Goal: Information Seeking & Learning: Learn about a topic

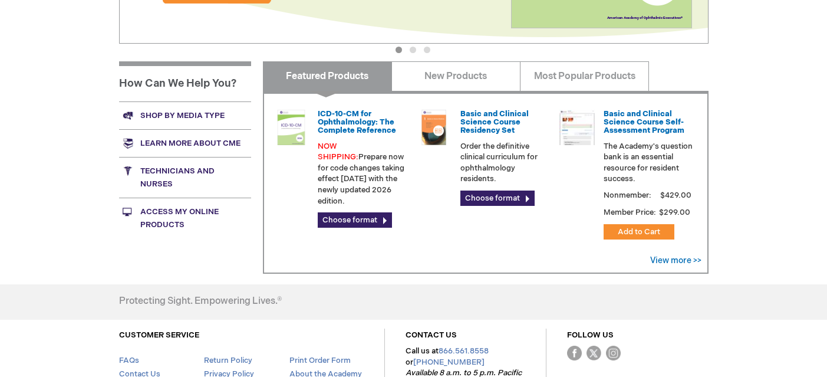
scroll to position [359, 0]
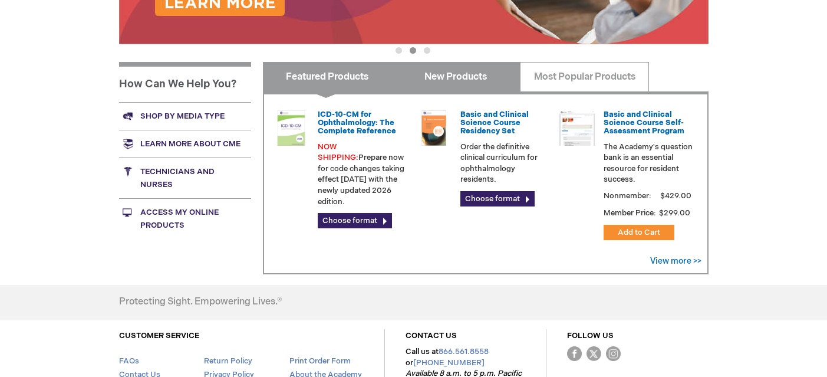
click at [448, 83] on link "New Products" at bounding box center [455, 76] width 129 height 29
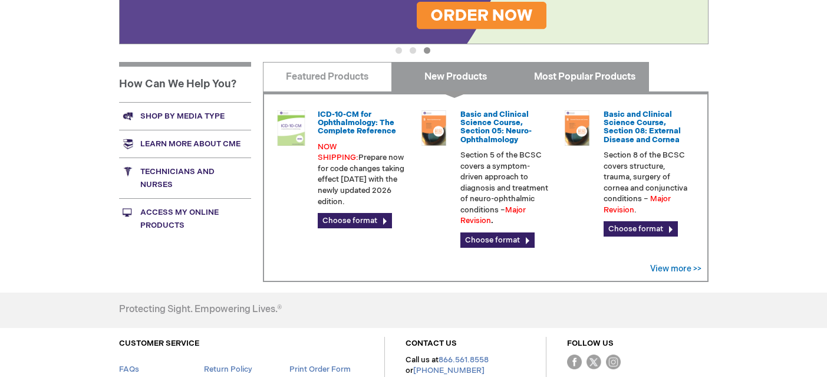
click at [563, 82] on link "Most Popular Products" at bounding box center [584, 76] width 129 height 29
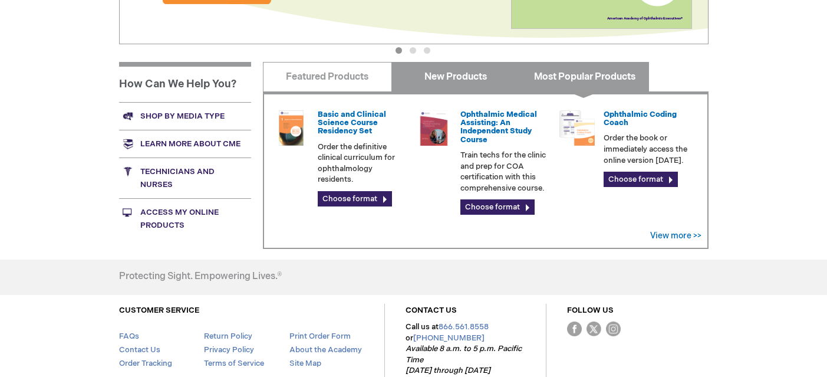
click at [458, 90] on link "New Products" at bounding box center [455, 76] width 129 height 29
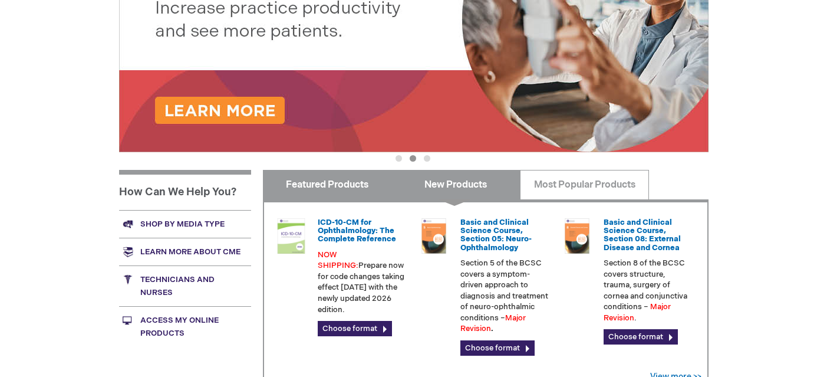
click at [319, 193] on link "Featured Products" at bounding box center [327, 184] width 129 height 29
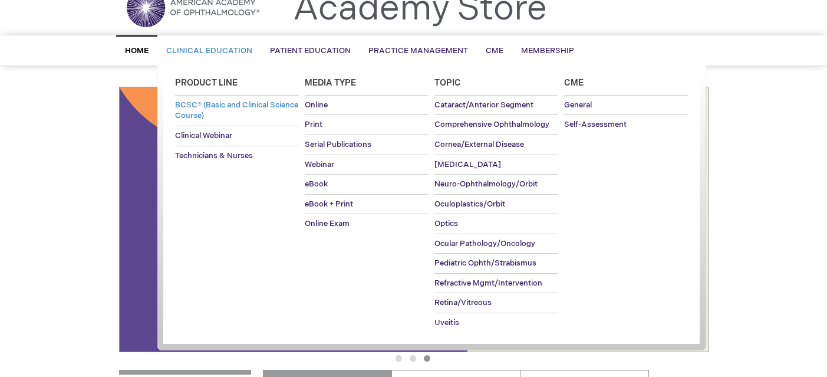
scroll to position [52, 0]
click at [460, 301] on span "Retina/Vitreous" at bounding box center [462, 301] width 57 height 9
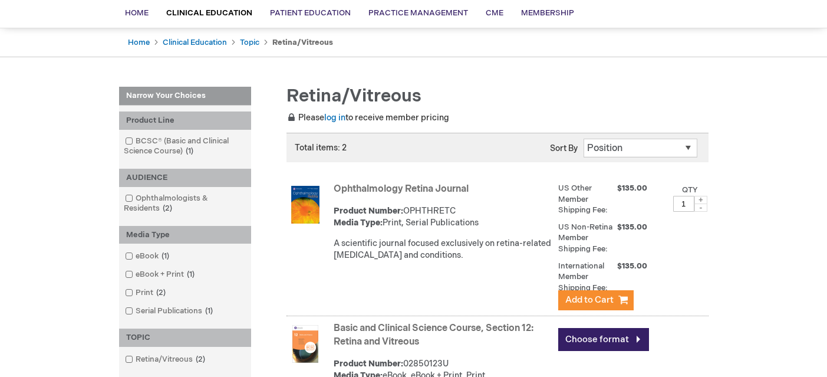
scroll to position [77, 0]
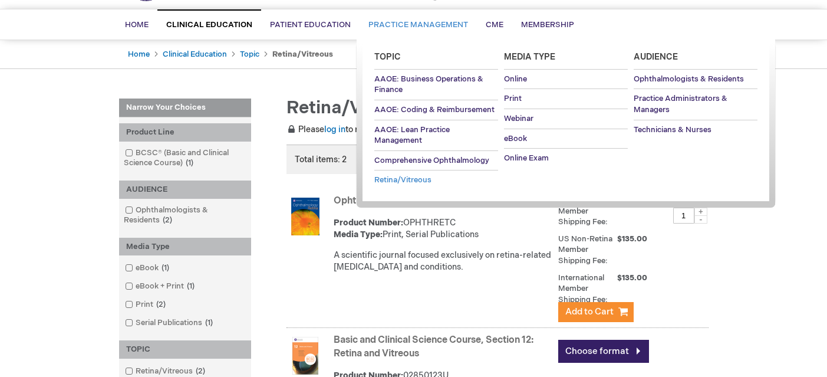
click at [402, 181] on span "Retina/Vitreous" at bounding box center [402, 179] width 57 height 9
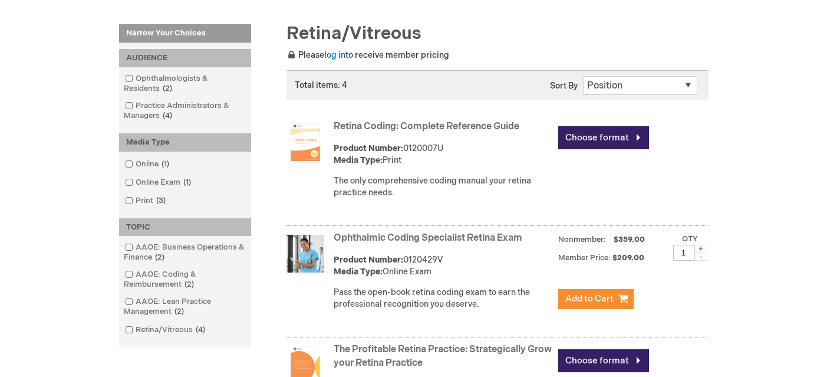
scroll to position [147, 0]
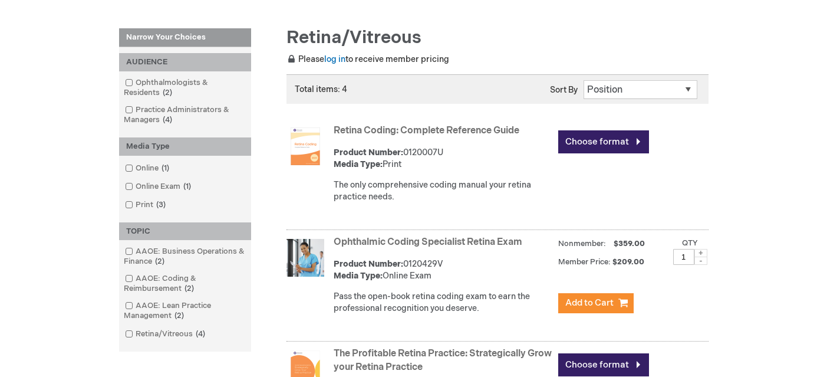
click at [448, 240] on link "Ophthalmic Coding Specialist Retina Exam" at bounding box center [428, 241] width 189 height 11
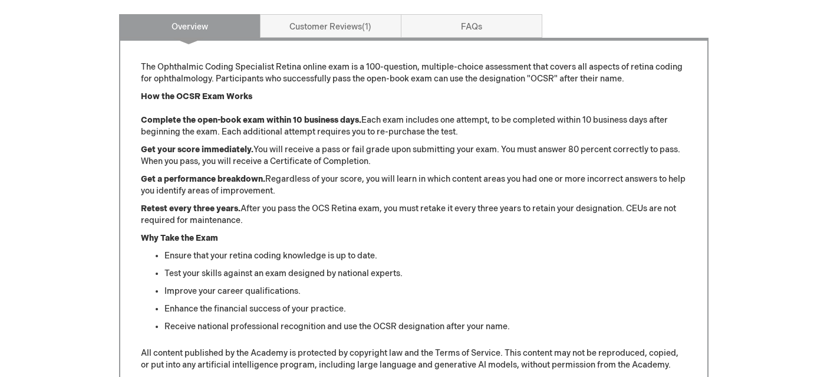
scroll to position [472, 0]
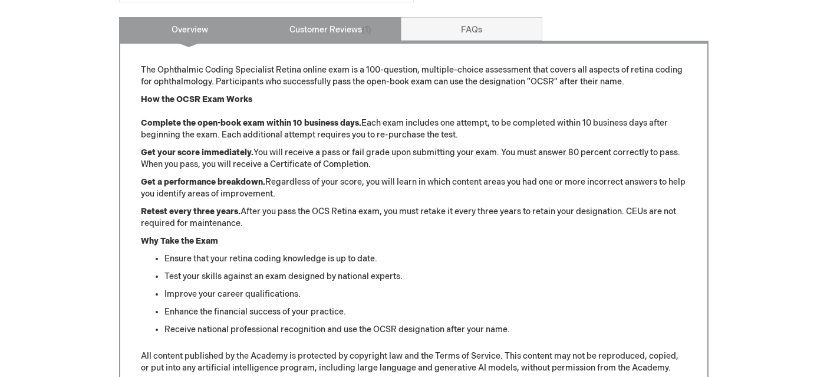
click at [351, 28] on link "Customer Reviews 1" at bounding box center [330, 29] width 141 height 24
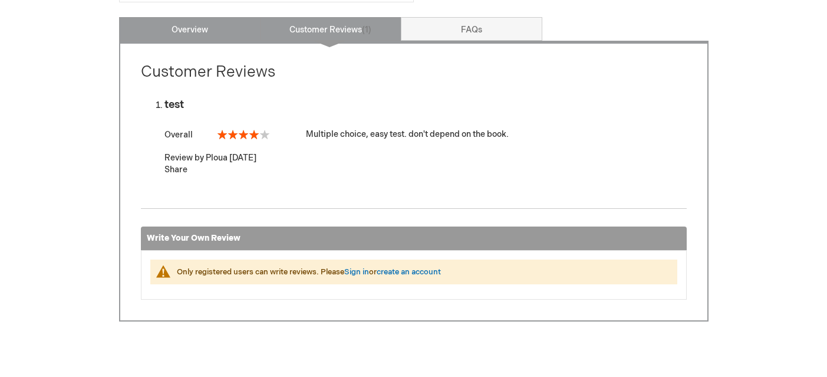
click at [222, 39] on link "Overview" at bounding box center [189, 29] width 141 height 24
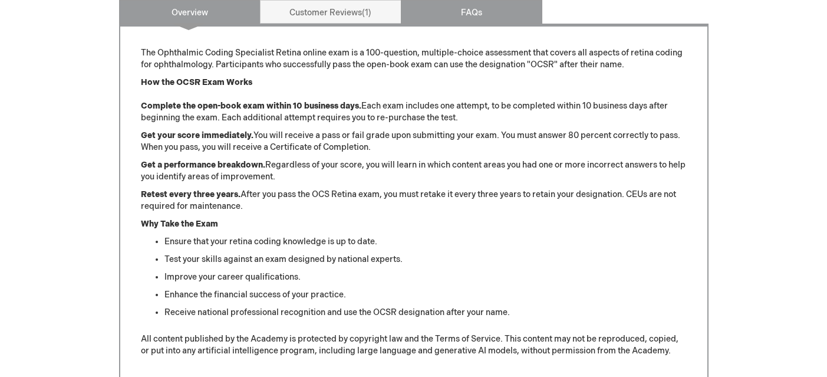
click at [459, 6] on link "FAQs" at bounding box center [471, 12] width 141 height 24
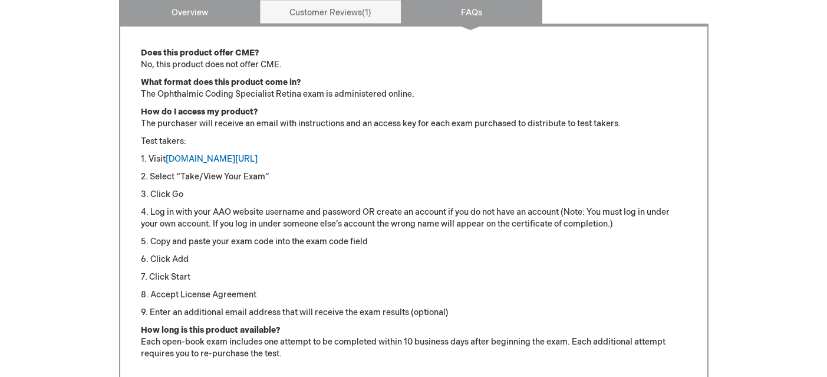
click at [165, 19] on link "Overview" at bounding box center [189, 12] width 141 height 24
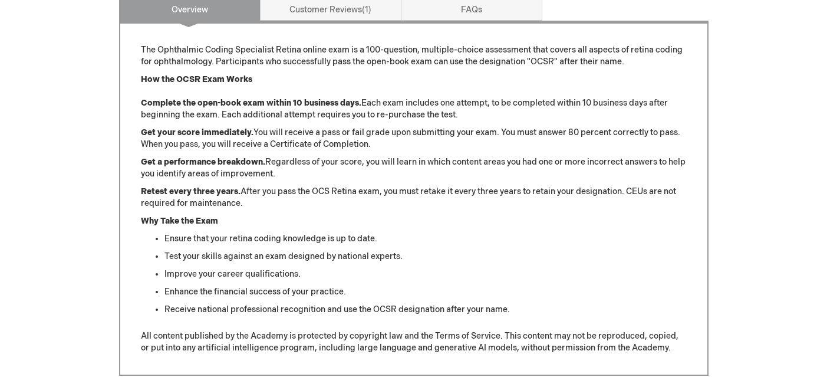
scroll to position [0, 0]
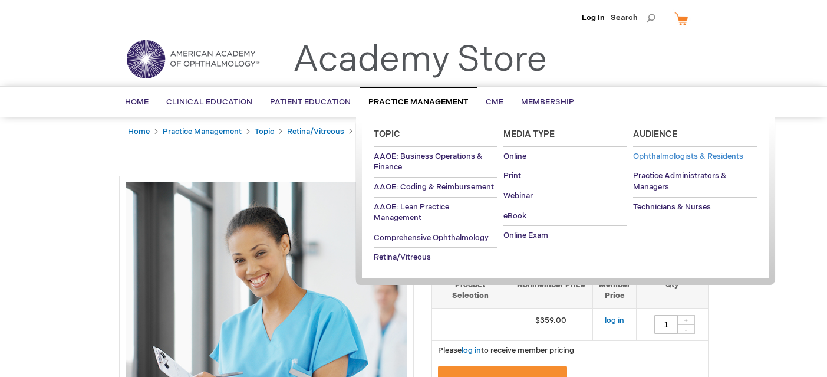
click at [660, 157] on span "Ophthalmologists & Residents" at bounding box center [688, 155] width 110 height 9
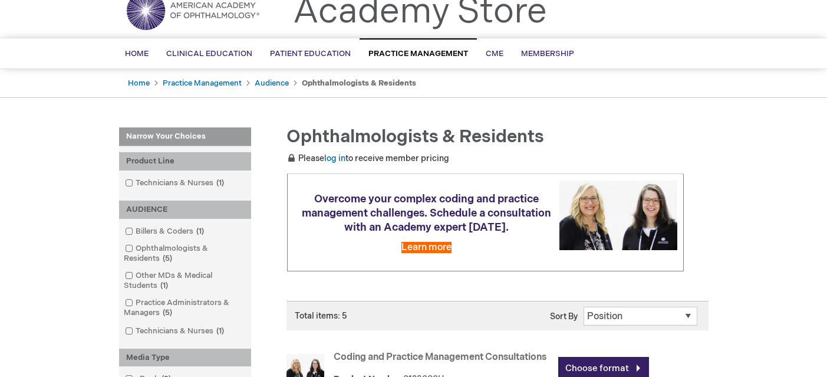
scroll to position [32, 0]
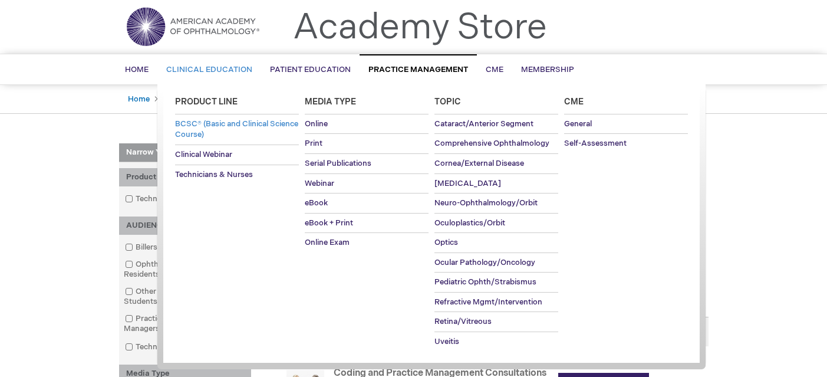
click at [206, 128] on link "BCSC® (Basic and Clinical Science Course)" at bounding box center [237, 129] width 124 height 30
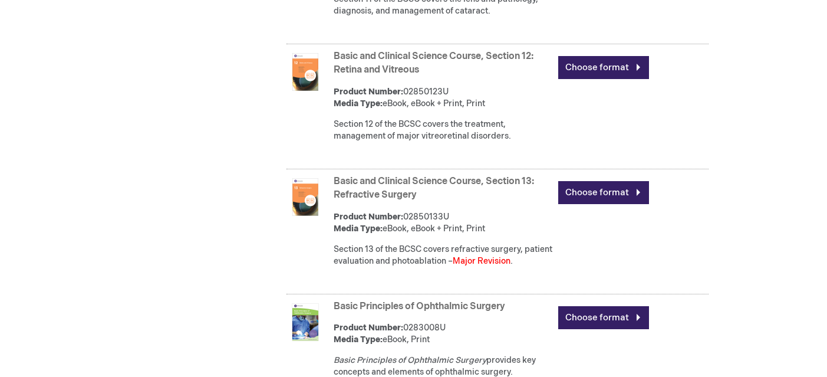
scroll to position [1959, 0]
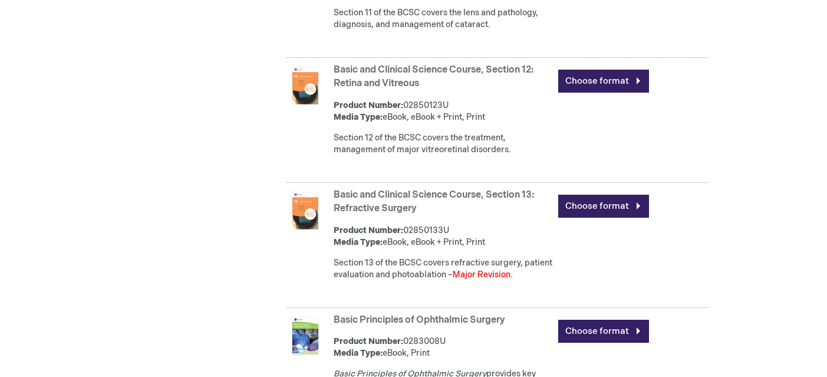
click at [397, 89] on link "Basic and Clinical Science Course, Section 12: Retina and Vitreous" at bounding box center [434, 76] width 200 height 25
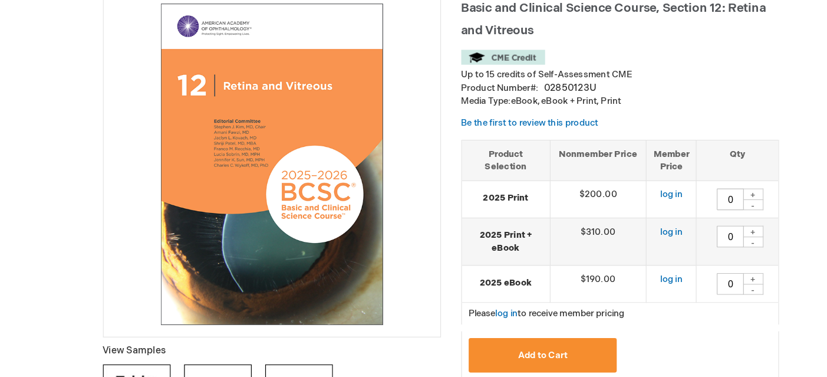
scroll to position [177, 0]
